Goal: Information Seeking & Learning: Understand process/instructions

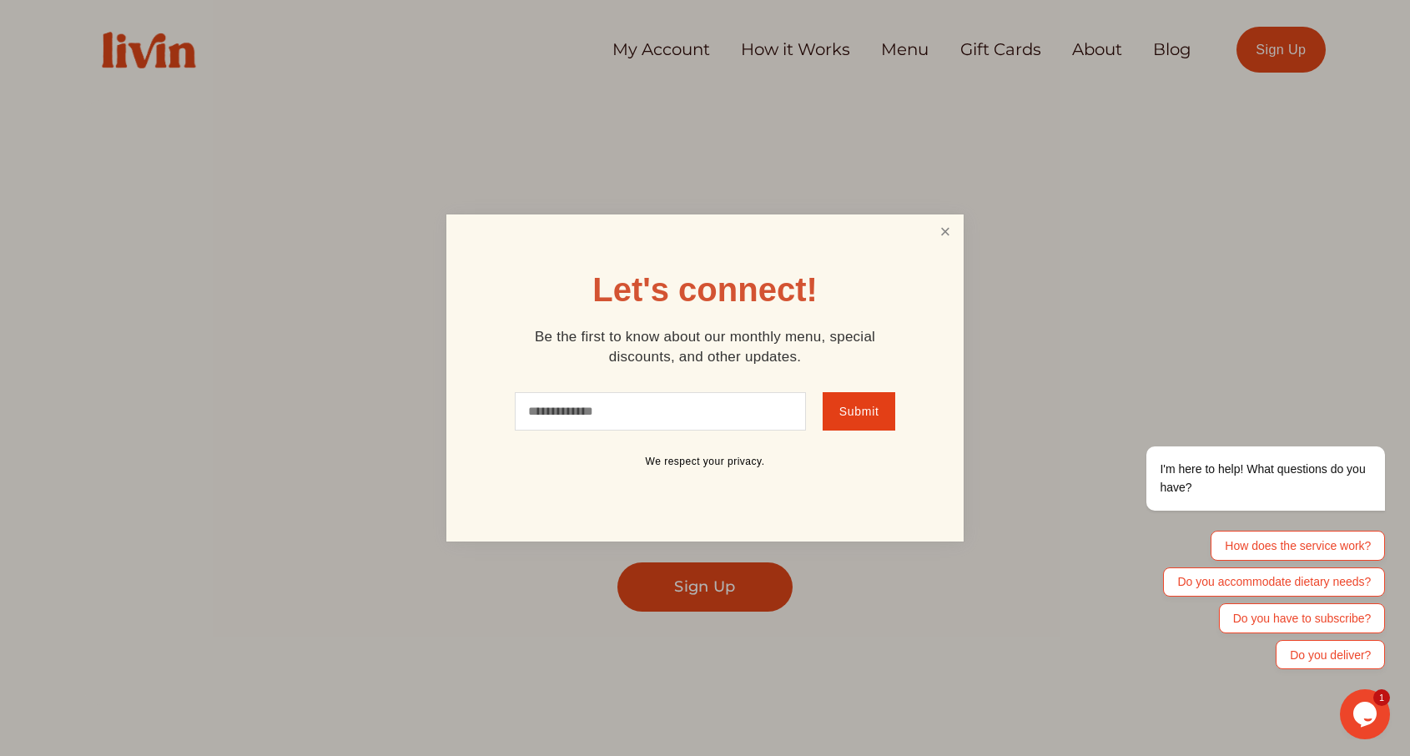
click at [949, 228] on link "Close" at bounding box center [945, 232] width 32 height 31
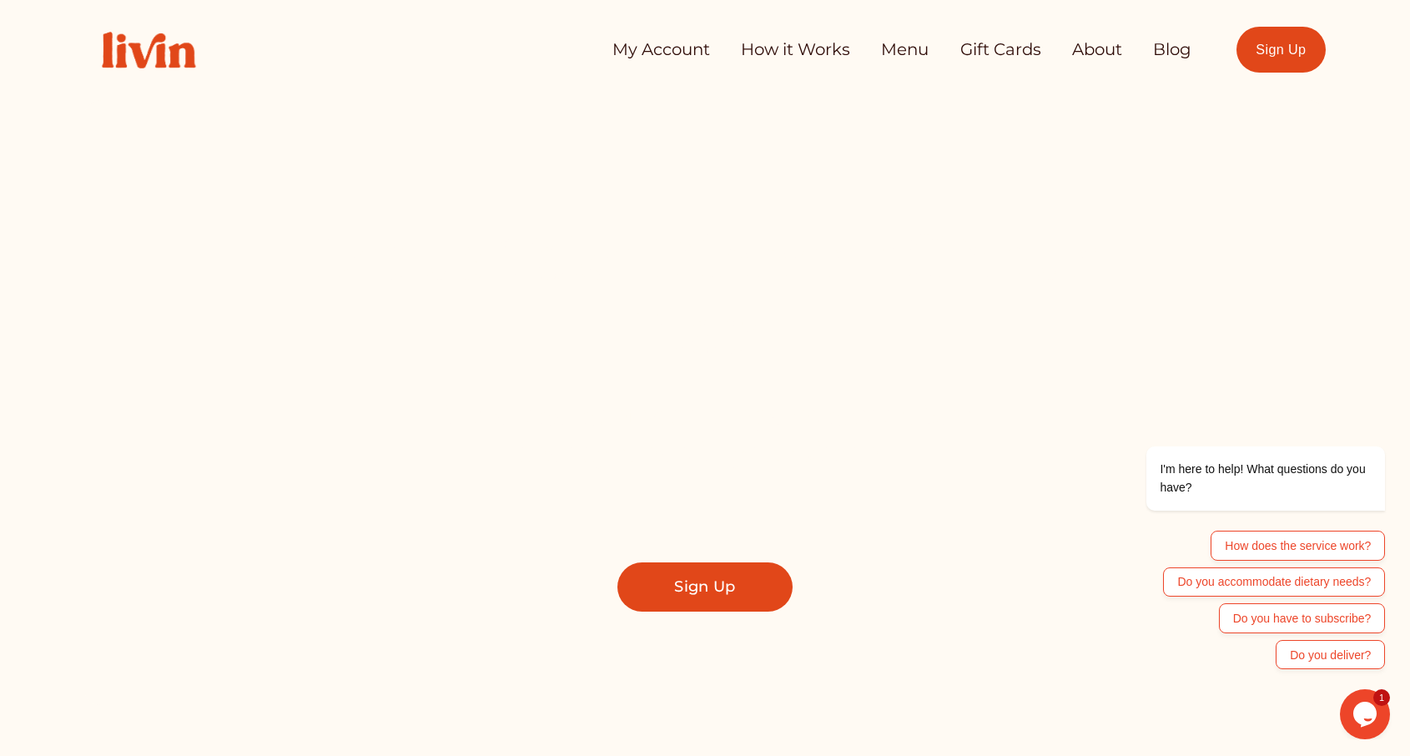
click at [1100, 45] on link "About" at bounding box center [1097, 49] width 50 height 33
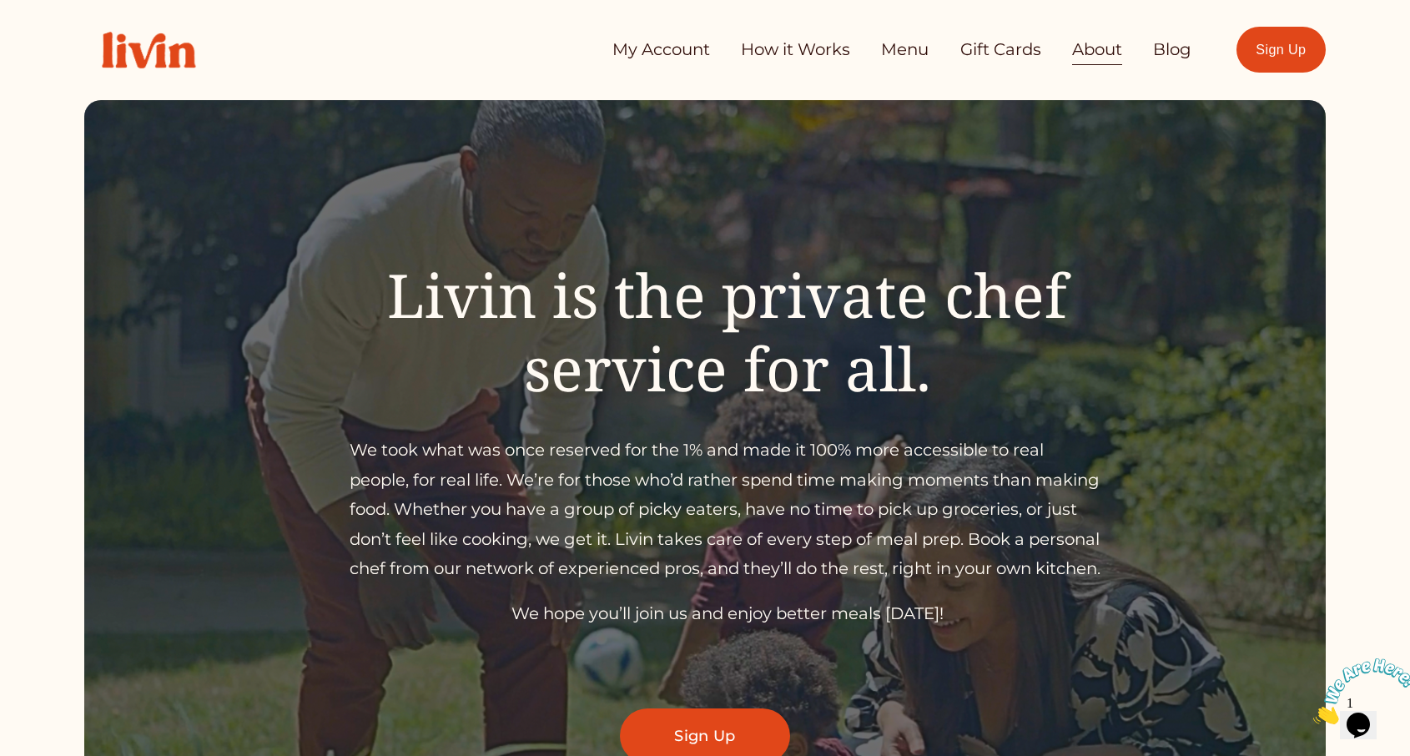
click at [159, 58] on img at bounding box center [148, 50] width 128 height 72
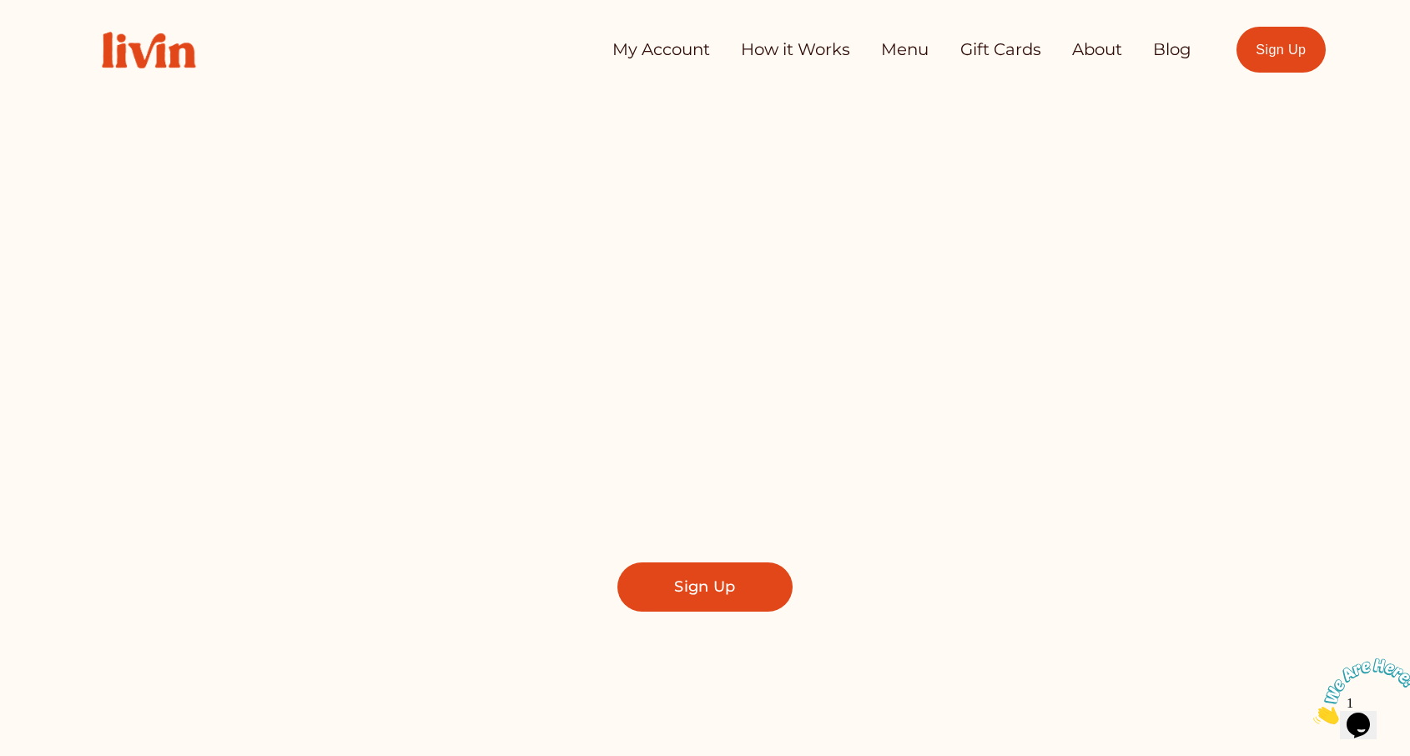
click at [788, 48] on link "How it Works" at bounding box center [795, 49] width 109 height 33
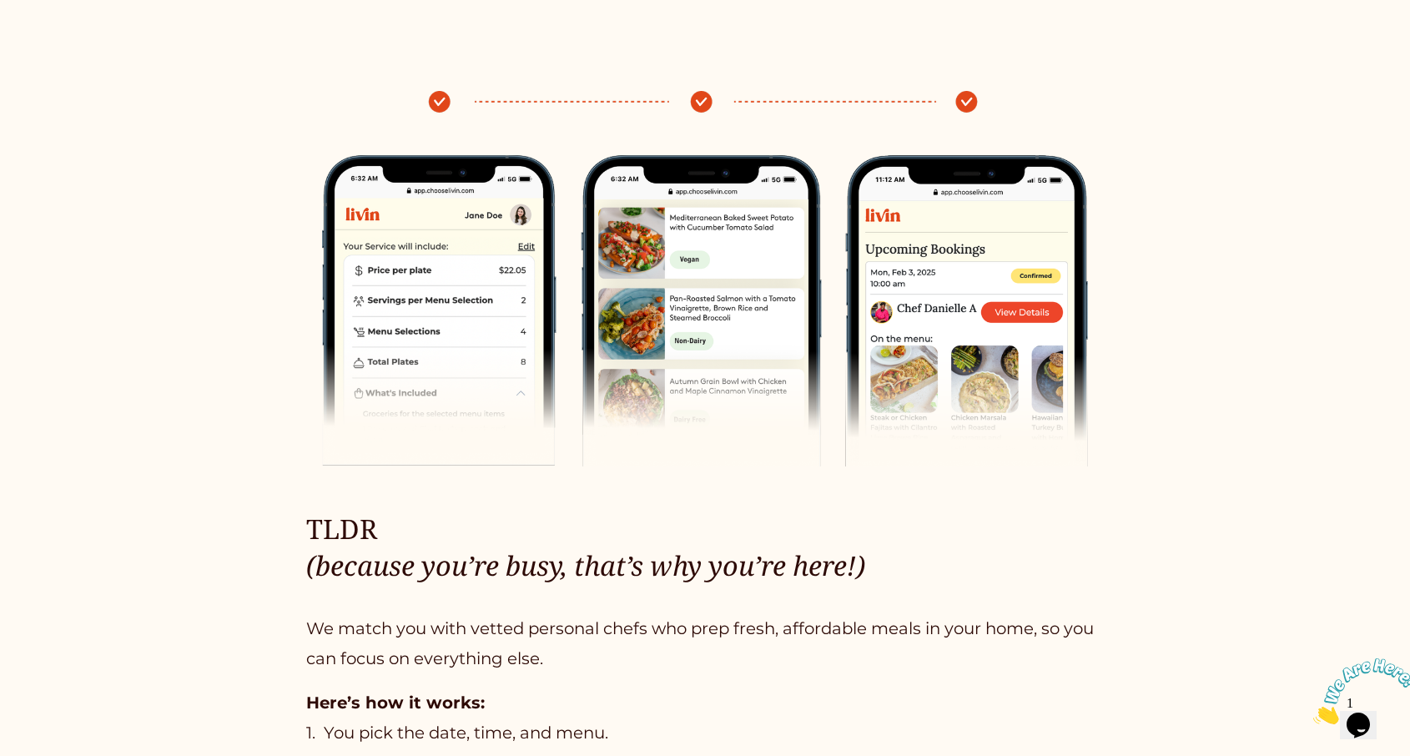
scroll to position [686, 0]
